Goal: Book appointment/travel/reservation

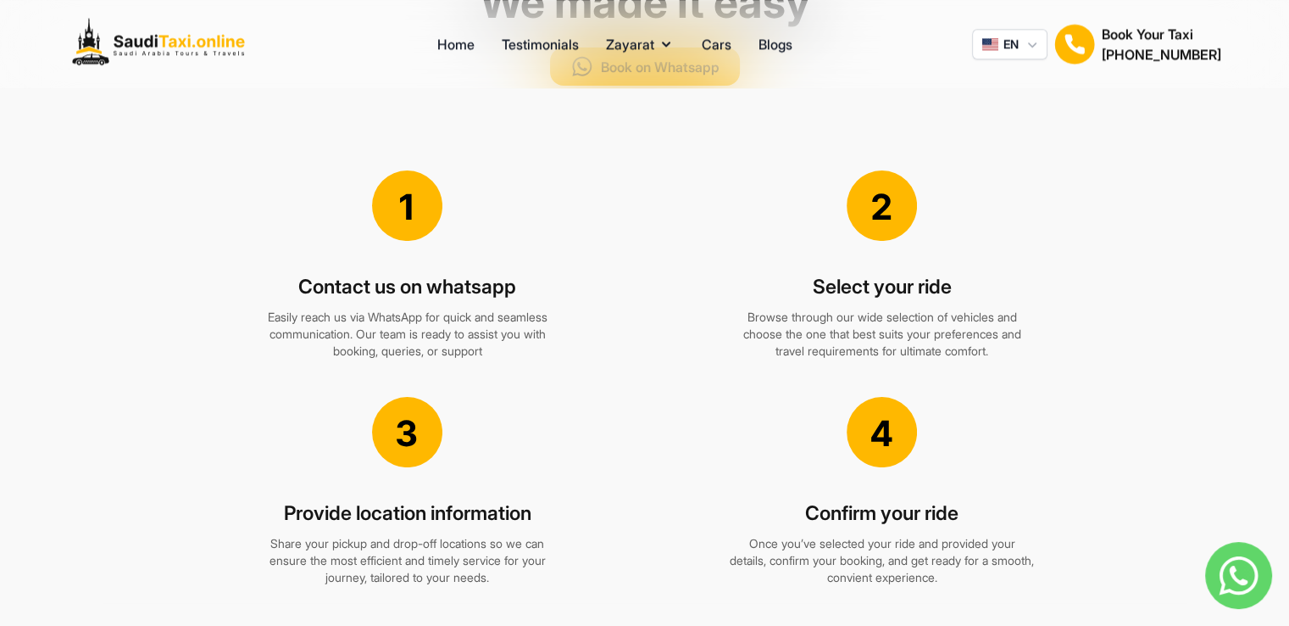
scroll to position [1611, 0]
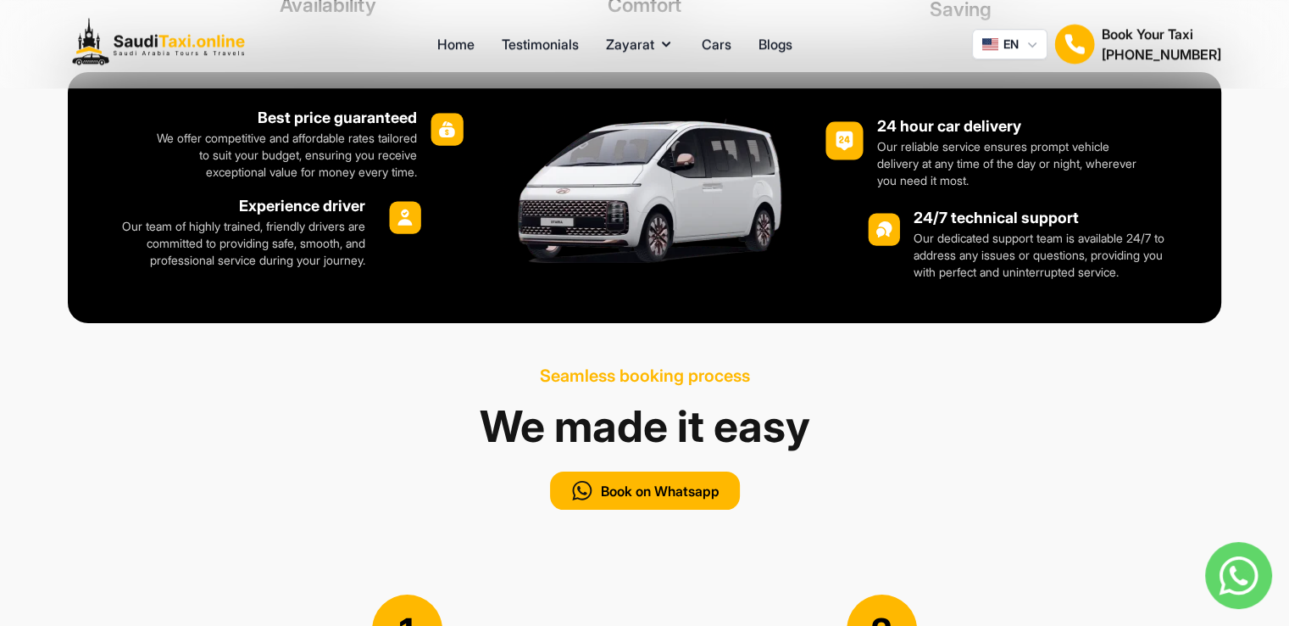
click at [341, 181] on p "We offer competitive and affordable rates tailored to suit your budget, ensurin…" at bounding box center [281, 155] width 273 height 51
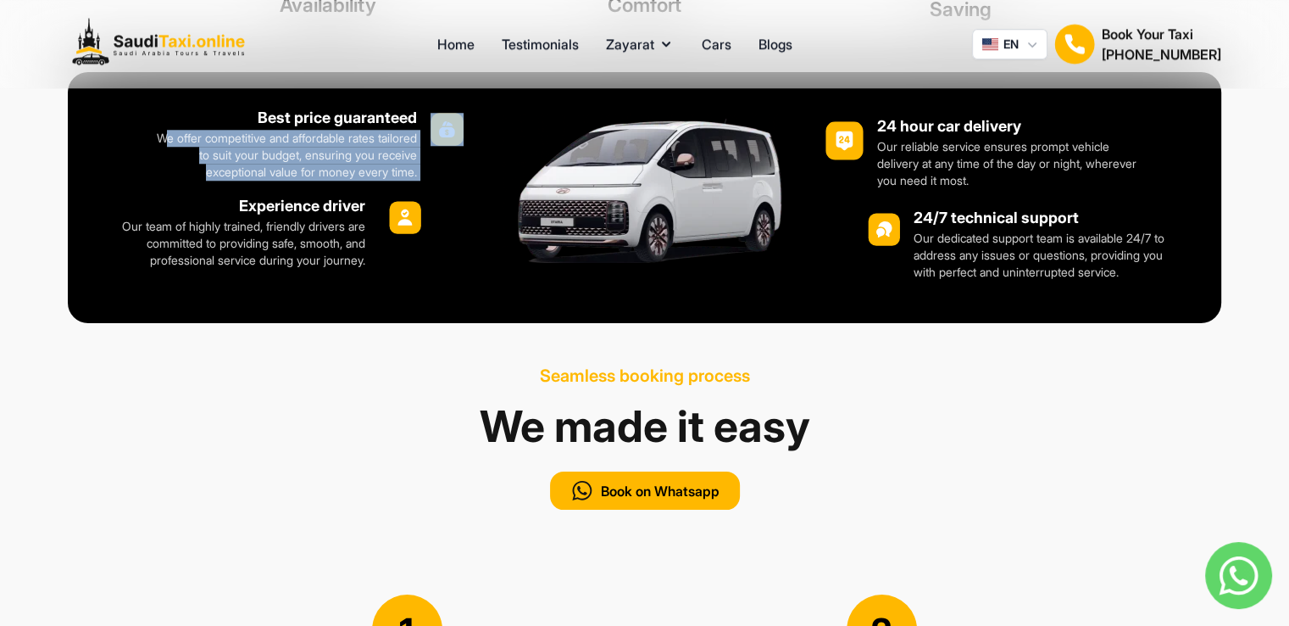
click at [341, 181] on p "We offer competitive and affordable rates tailored to suit your budget, ensurin…" at bounding box center [281, 155] width 273 height 51
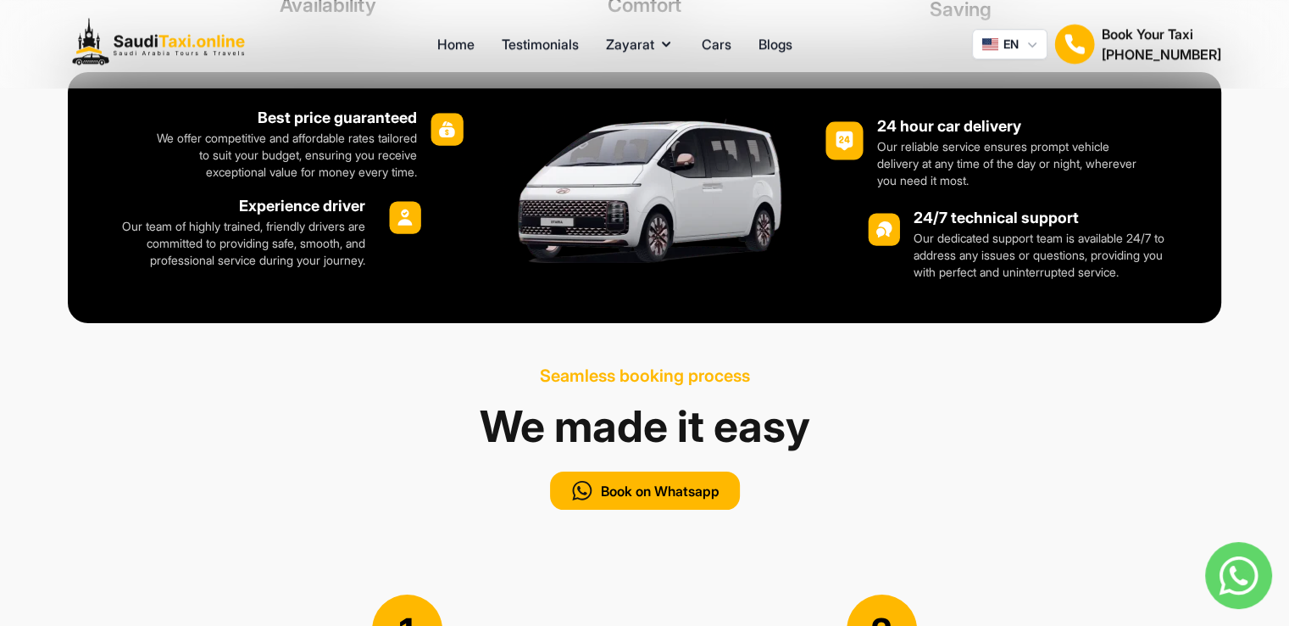
click at [280, 247] on div "Best price guaranteed We offer competitive and affordable rates tailored to sui…" at bounding box center [284, 187] width 362 height 163
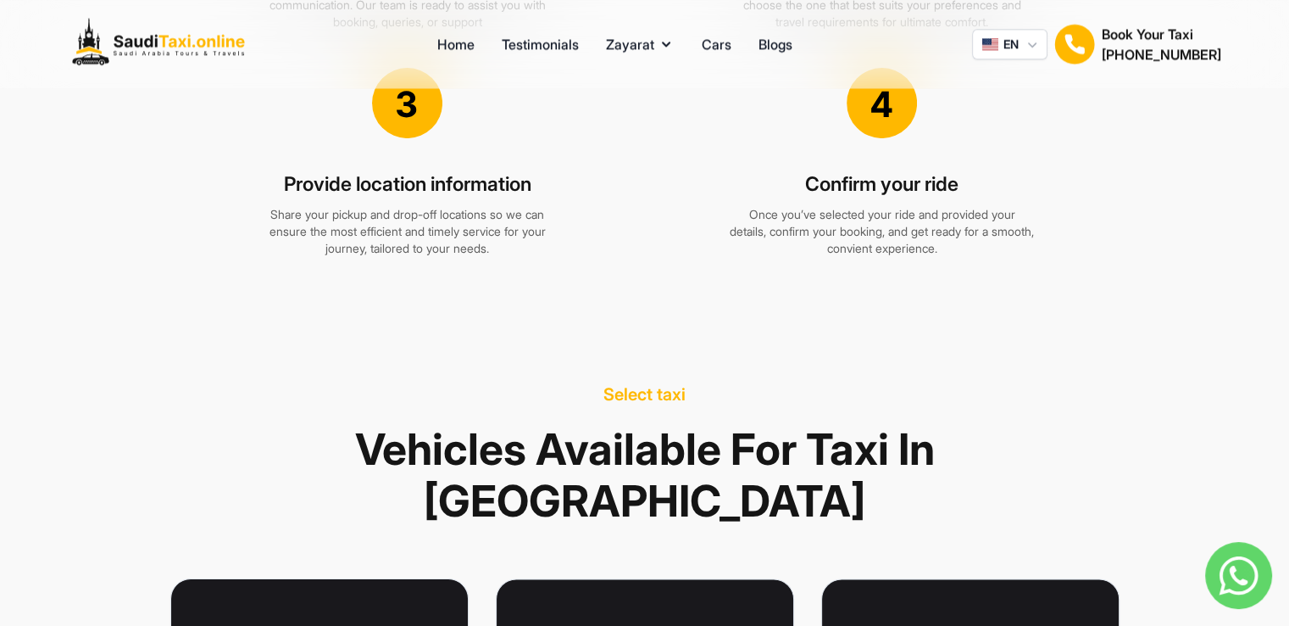
scroll to position [2374, 0]
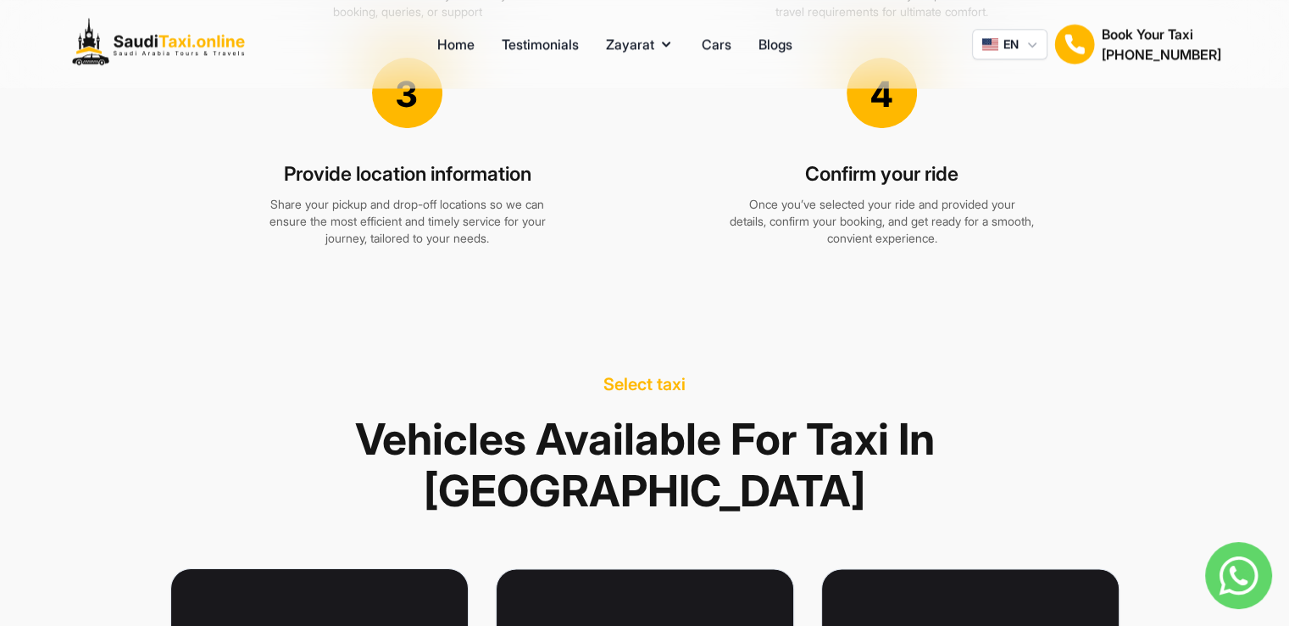
click at [373, 247] on p "Share your pickup and drop-off locations so we can ensure the most efficient an…" at bounding box center [407, 221] width 305 height 51
drag, startPoint x: 615, startPoint y: 262, endPoint x: 638, endPoint y: 248, distance: 27.0
click at [627, 253] on div "Provide location information Share your pickup and drop-off locations so we can…" at bounding box center [407, 204] width 475 height 119
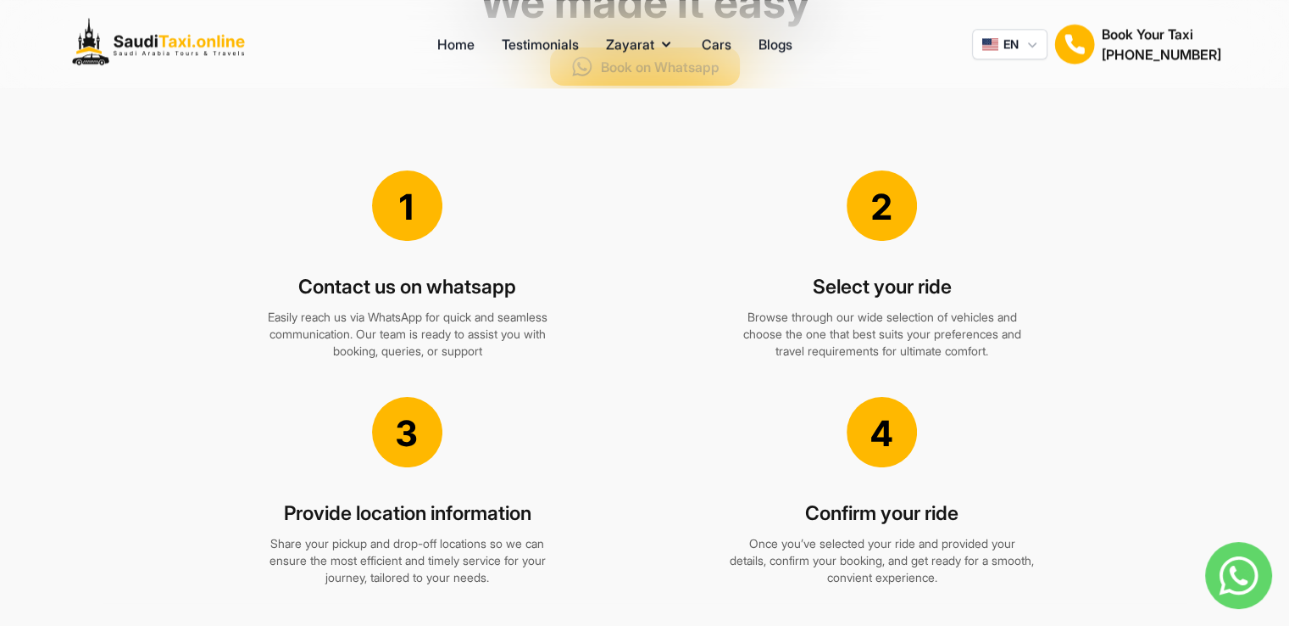
click at [651, 367] on div "Select your ride Browse through our wide selection of vehicles and choose the o…" at bounding box center [882, 317] width 475 height 119
click at [651, 365] on div "Select your ride Browse through our wide selection of vehicles and choose the o…" at bounding box center [882, 317] width 475 height 119
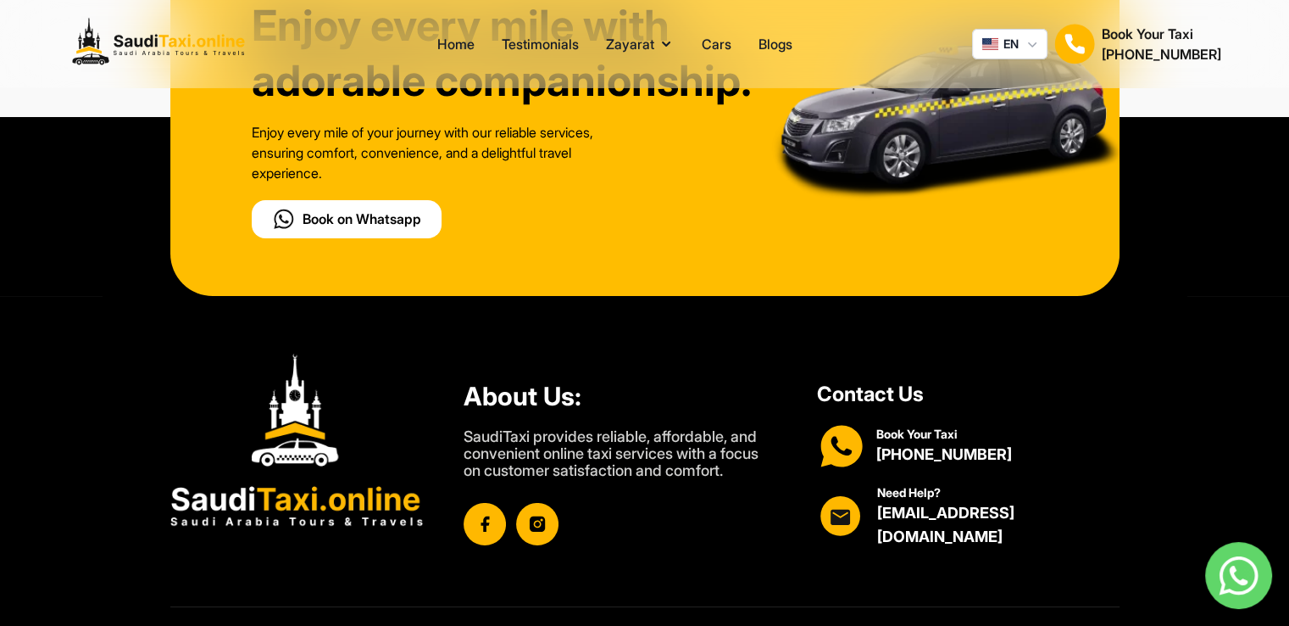
scroll to position [5864, 0]
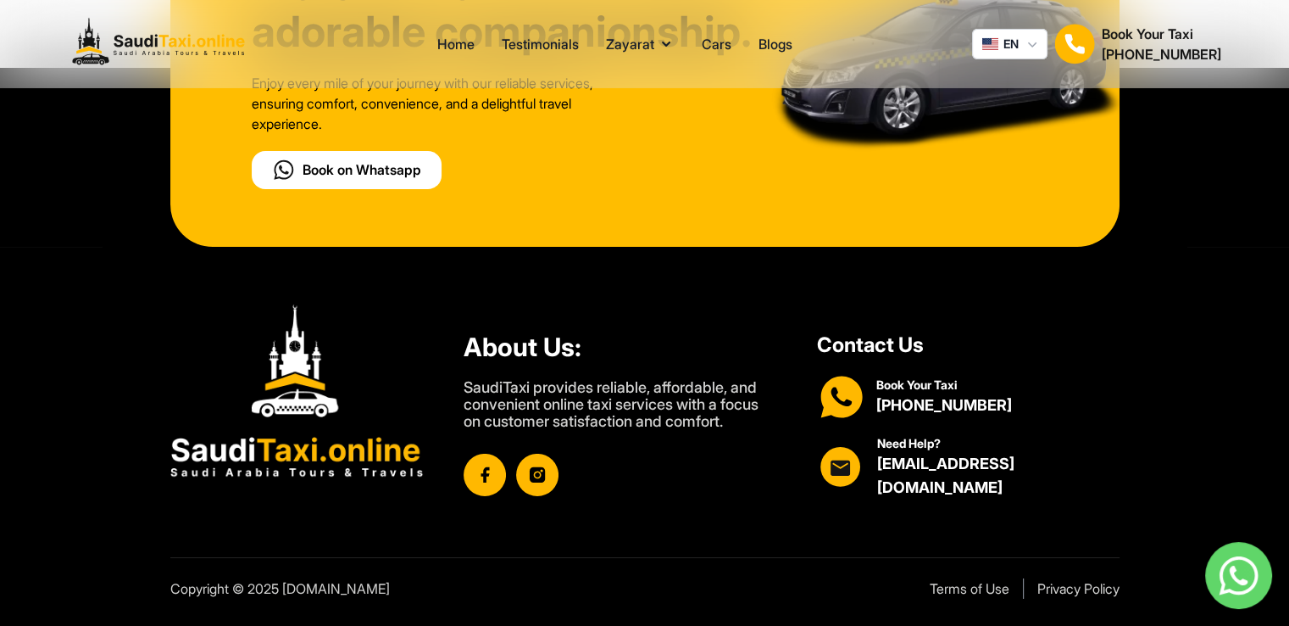
click at [688, 393] on p "SaudiTaxi provides reliable, affordable, and convenient online taxi services wi…" at bounding box center [620, 404] width 313 height 51
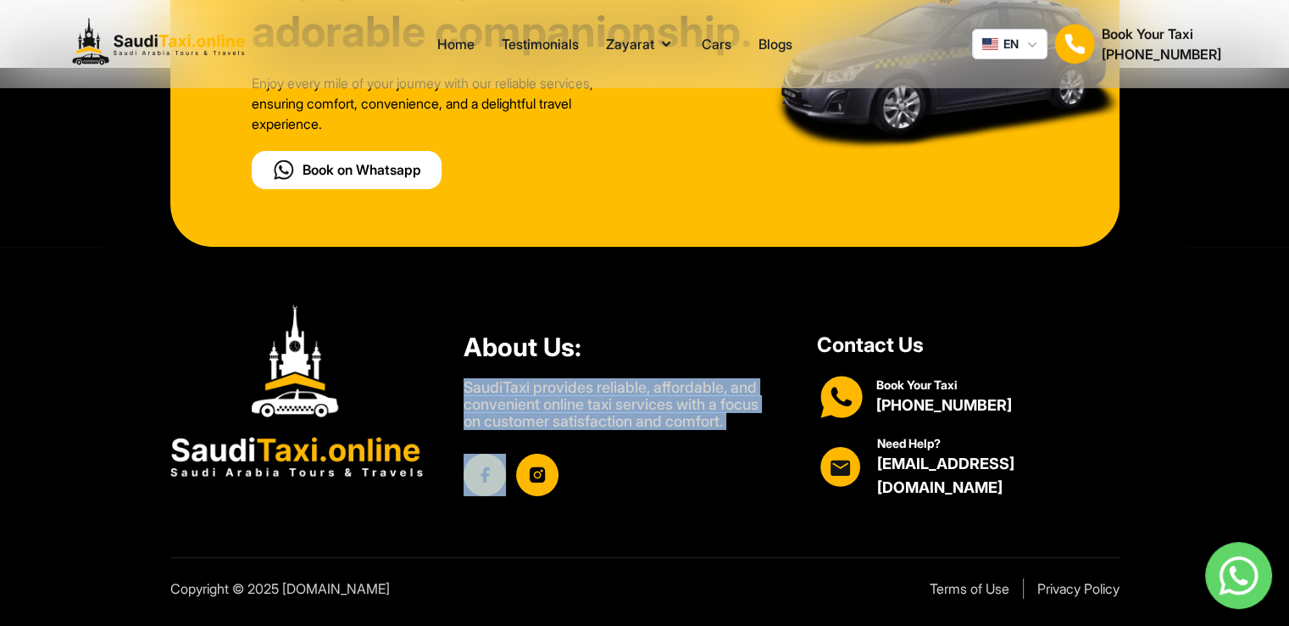
click at [689, 393] on p "SaudiTaxi provides reliable, affordable, and convenient online taxi services wi…" at bounding box center [620, 404] width 313 height 51
